Goal: Navigation & Orientation: Find specific page/section

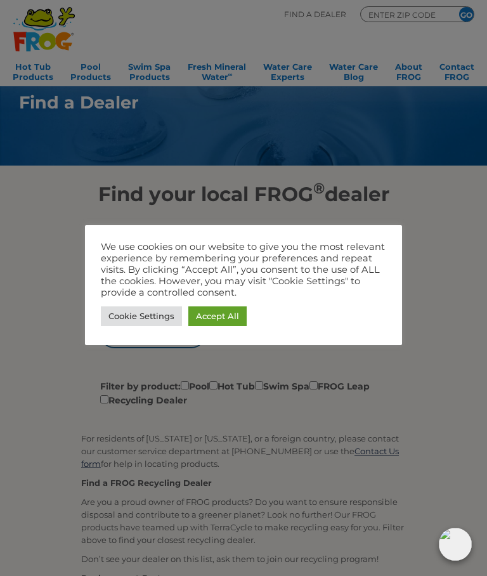
click at [232, 313] on link "Accept All" at bounding box center [217, 316] width 58 height 20
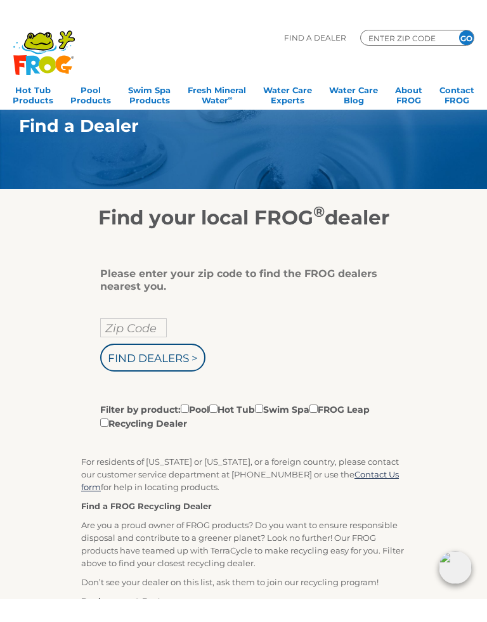
scroll to position [52, 0]
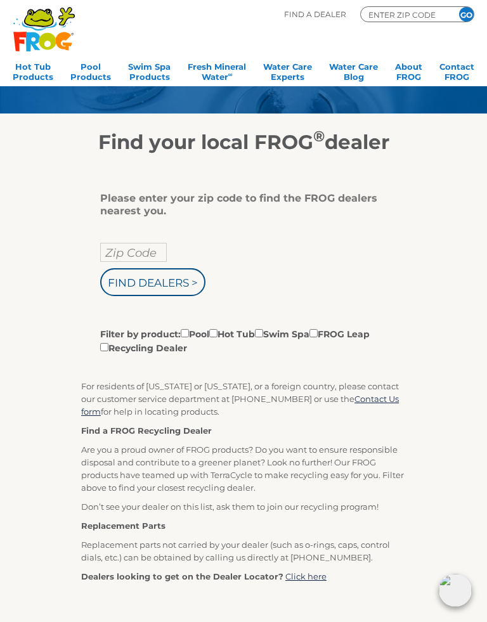
click at [142, 256] on input "Zip Code" at bounding box center [133, 252] width 67 height 19
type input "60103"
click at [194, 283] on input "Find Dealers >" at bounding box center [152, 282] width 105 height 28
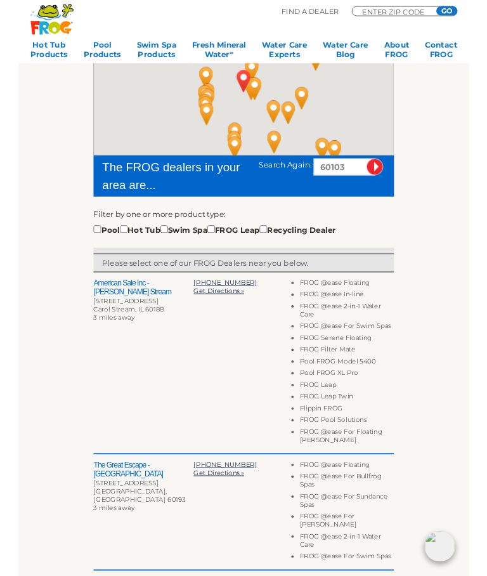
scroll to position [182, 0]
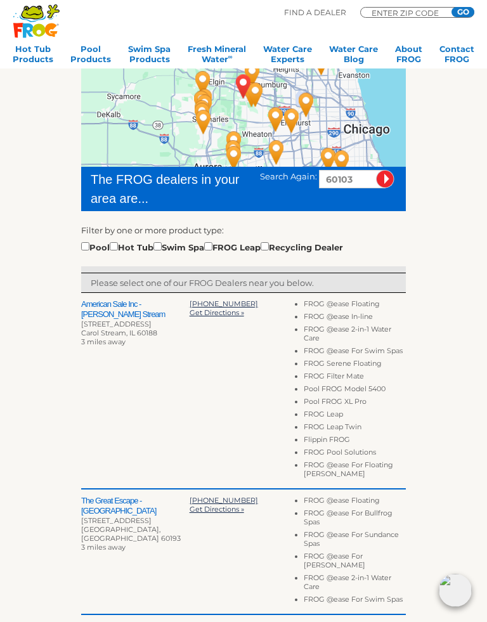
click at [118, 251] on input "checkbox" at bounding box center [114, 246] width 8 height 8
click at [118, 250] on input "checkbox" at bounding box center [114, 246] width 8 height 8
click at [118, 244] on input "checkbox" at bounding box center [114, 246] width 8 height 8
checkbox input "true"
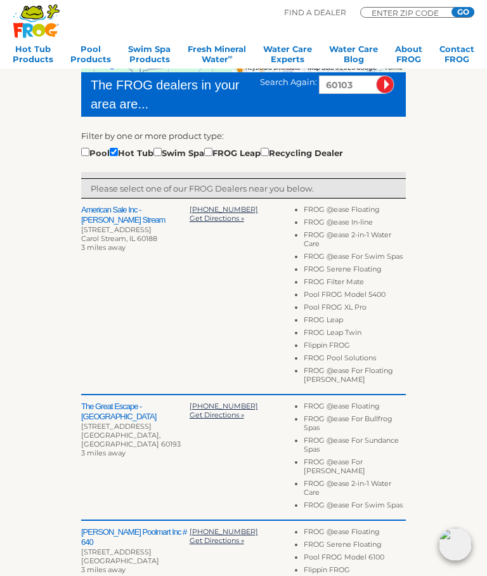
scroll to position [275, 0]
